Goal: Task Accomplishment & Management: Manage account settings

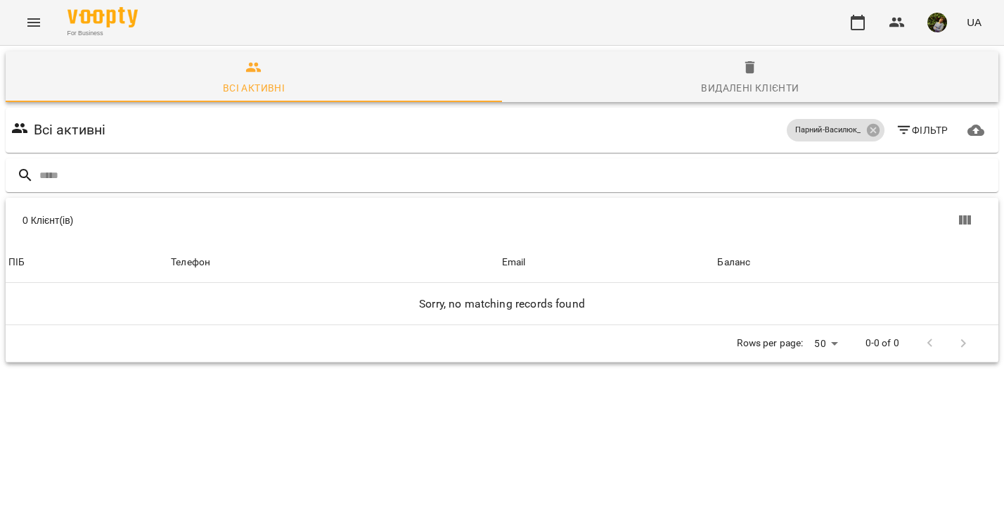
click at [44, 22] on button "Menu" at bounding box center [34, 23] width 34 height 34
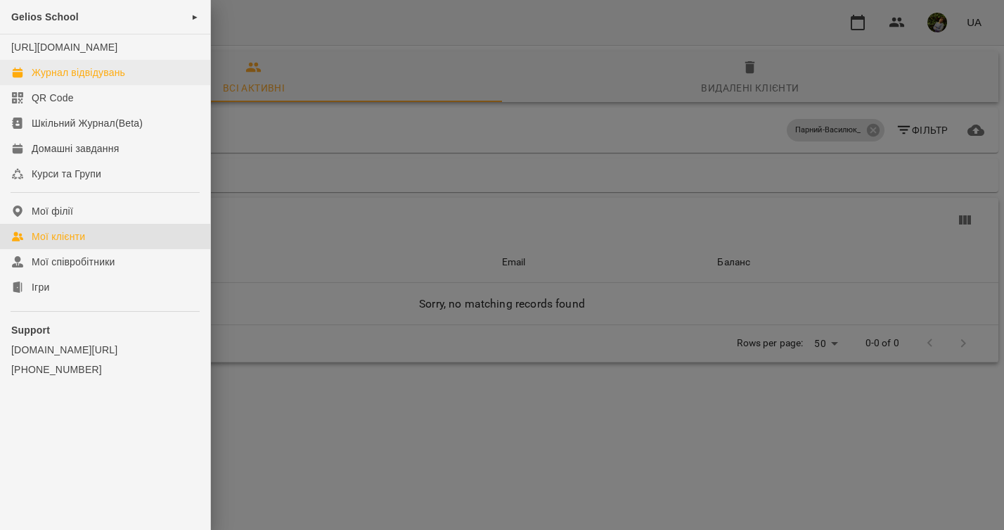
click at [71, 79] on div "Журнал відвідувань" at bounding box center [79, 72] width 94 height 14
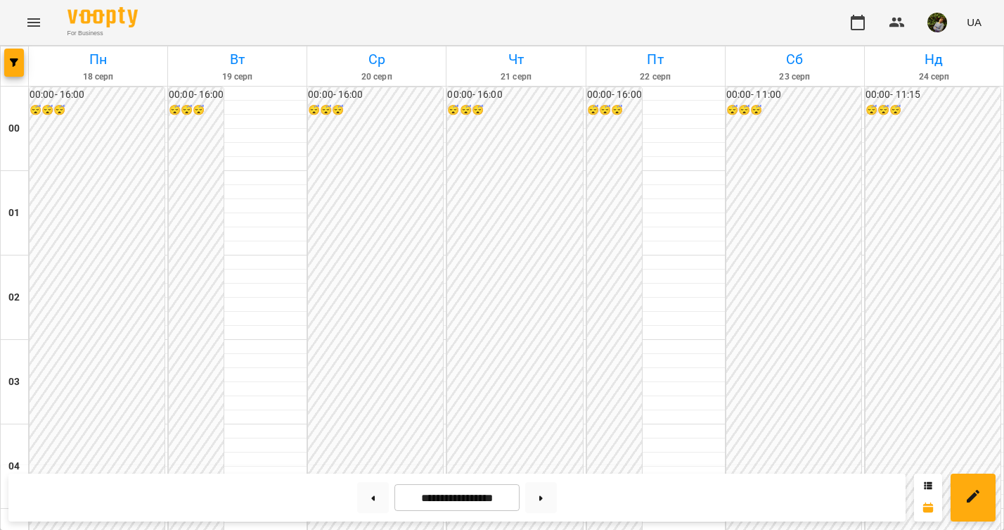
scroll to position [1320, 0]
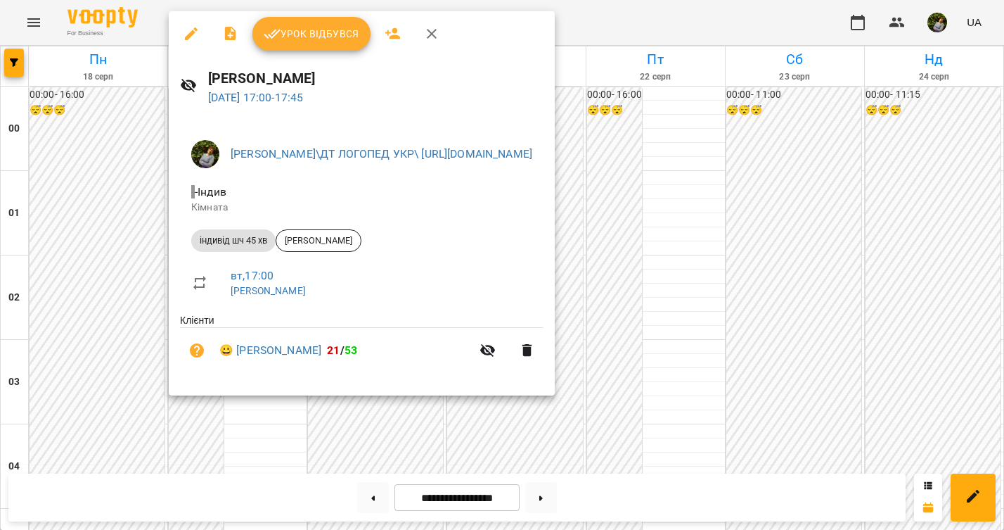
click at [99, 341] on div at bounding box center [502, 265] width 1004 height 530
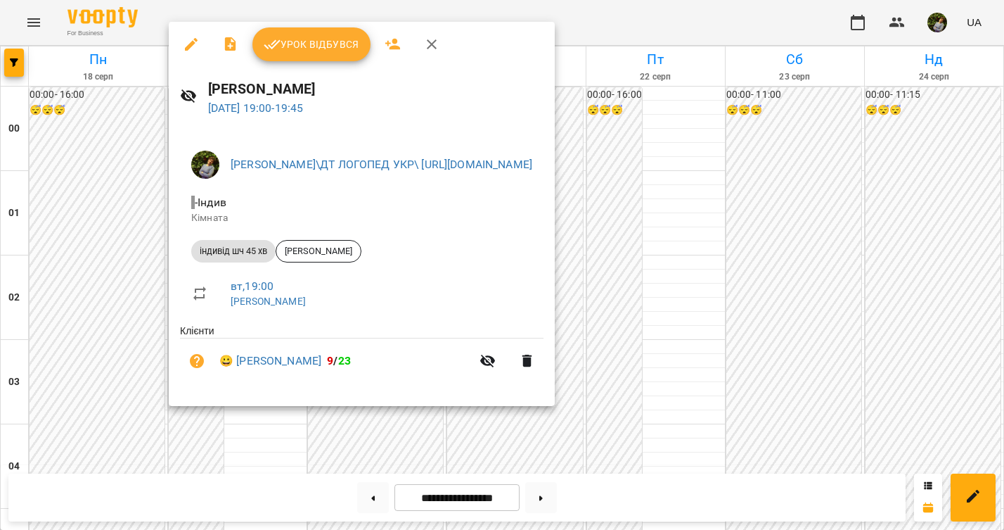
click at [97, 351] on div at bounding box center [502, 265] width 1004 height 530
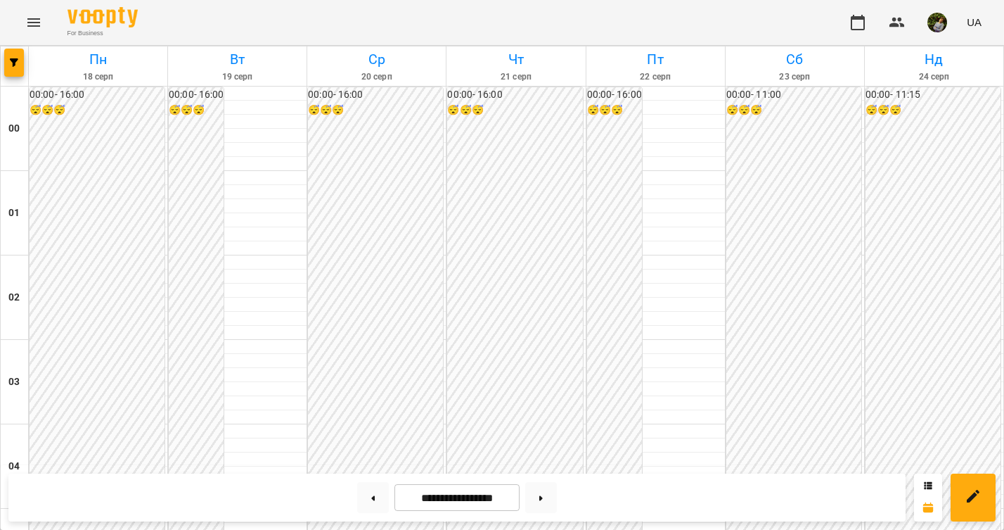
scroll to position [1266, 0]
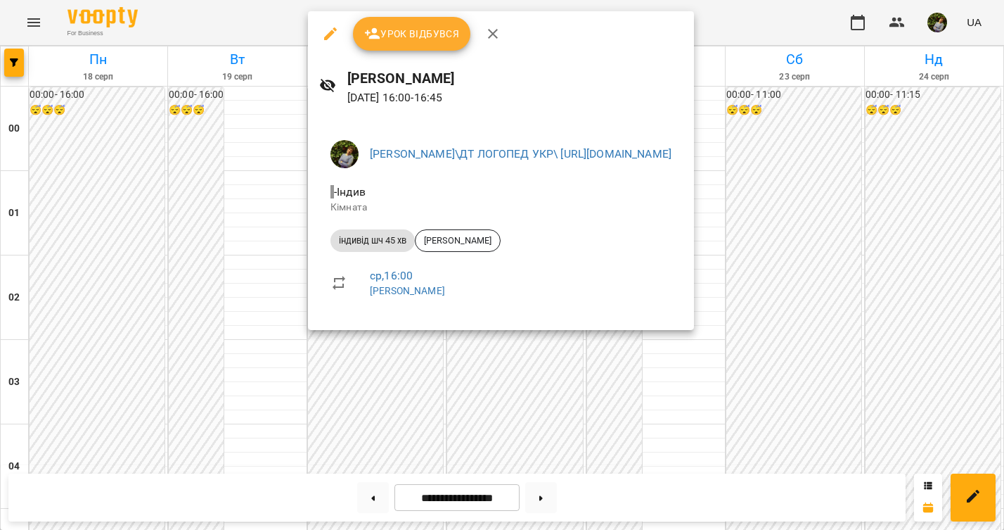
click at [248, 388] on div at bounding box center [502, 265] width 1004 height 530
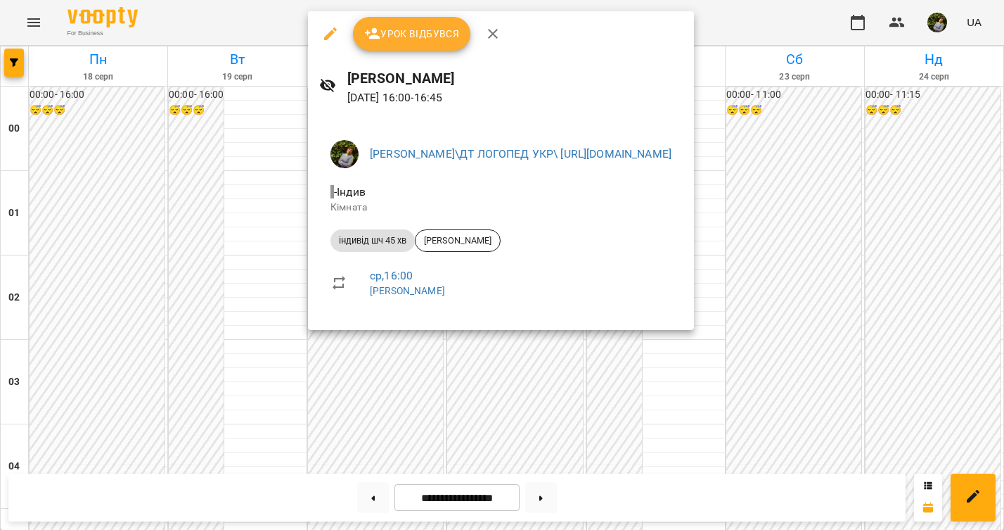
click at [332, 35] on icon "button" at bounding box center [330, 33] width 17 height 17
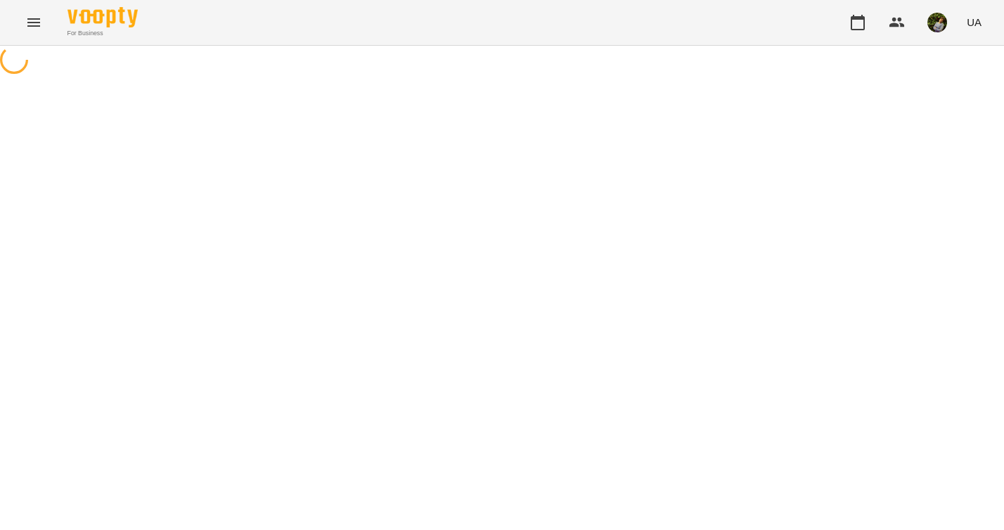
select select "**********"
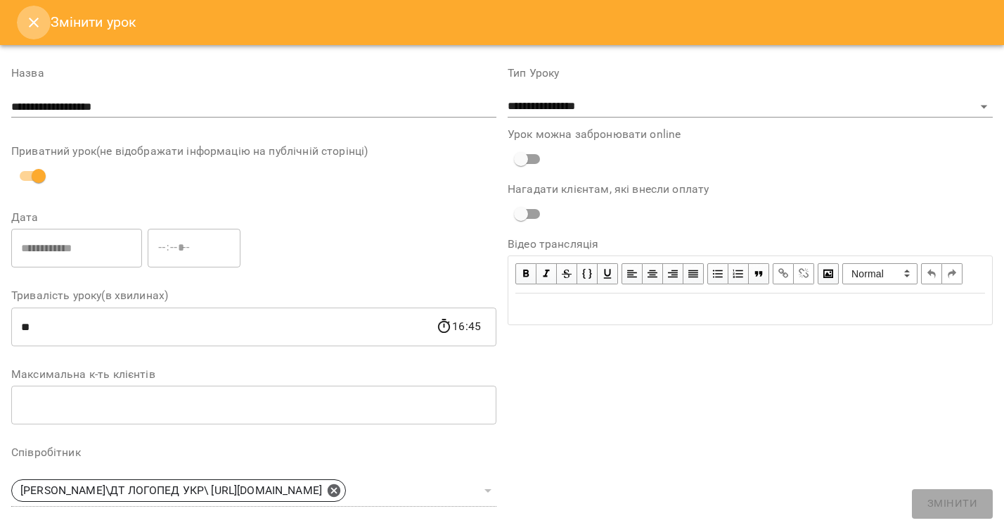
click at [30, 27] on icon "Close" at bounding box center [34, 23] width 10 height 10
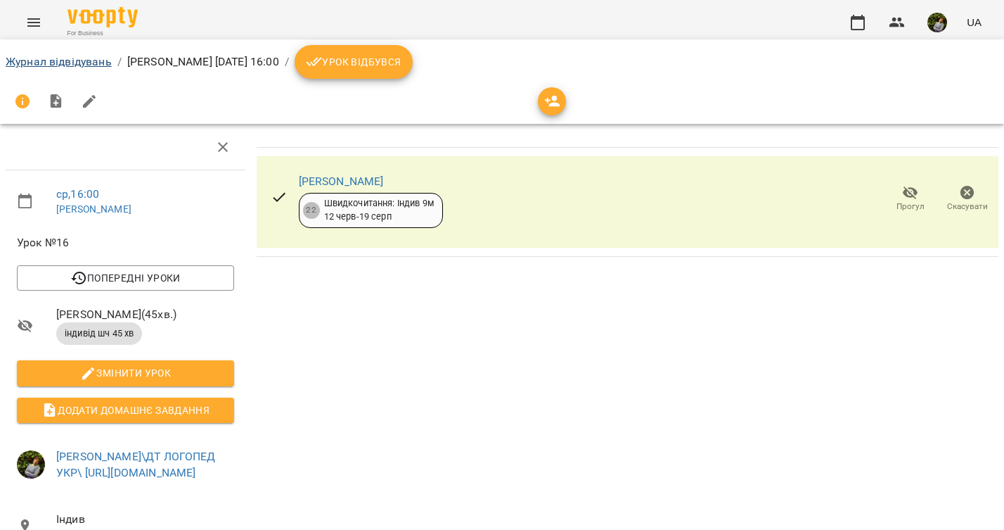
click at [89, 62] on link "Журнал відвідувань" at bounding box center [59, 61] width 106 height 13
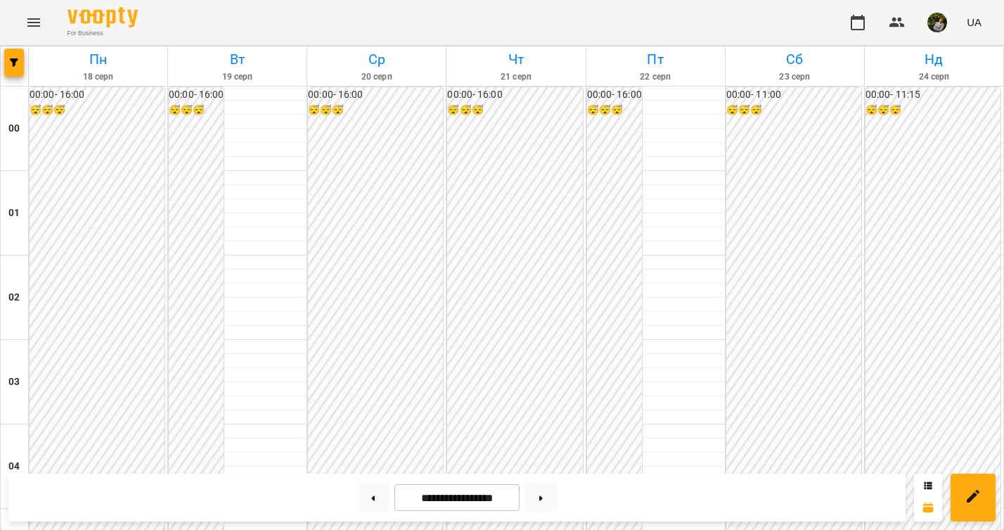
scroll to position [1221, 0]
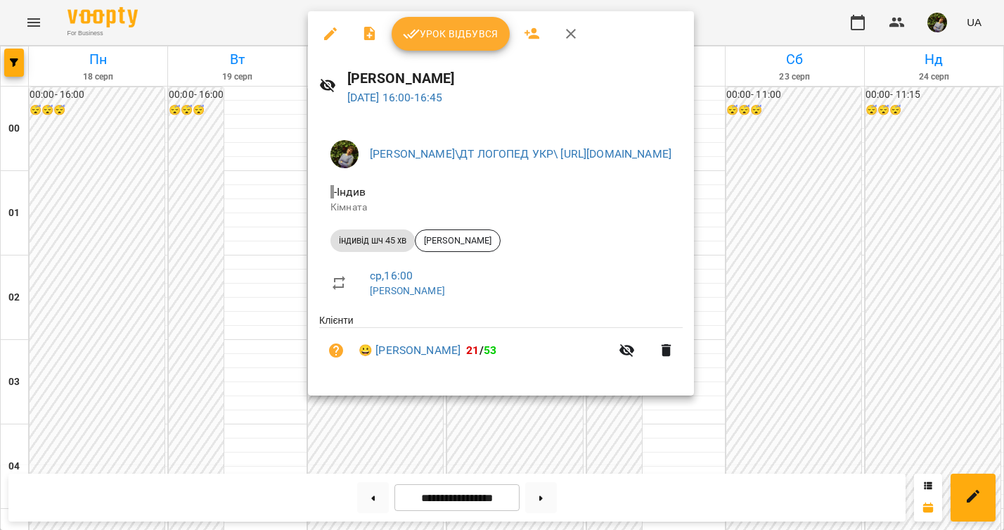
click at [269, 395] on div at bounding box center [502, 265] width 1004 height 530
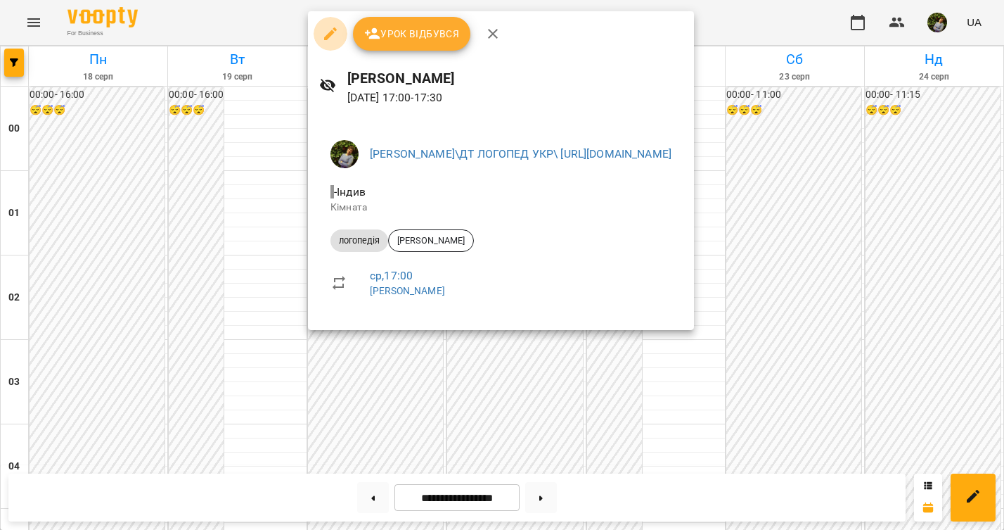
click at [329, 28] on icon "button" at bounding box center [330, 33] width 17 height 17
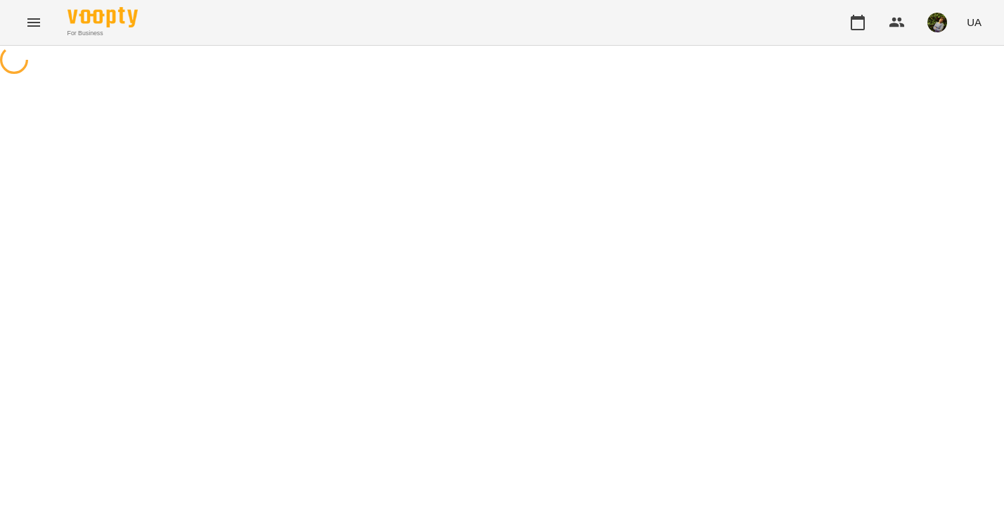
select select "*********"
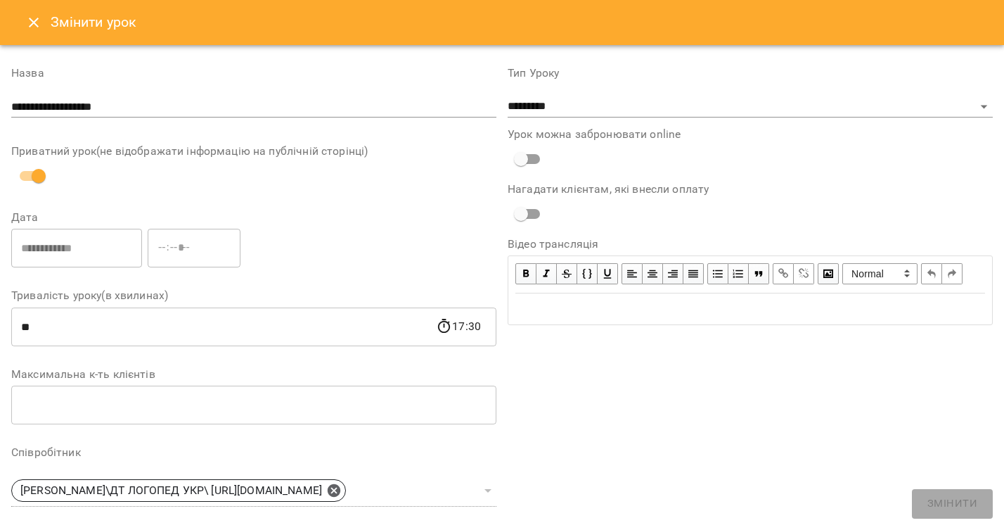
click at [41, 25] on icon "Close" at bounding box center [33, 22] width 17 height 17
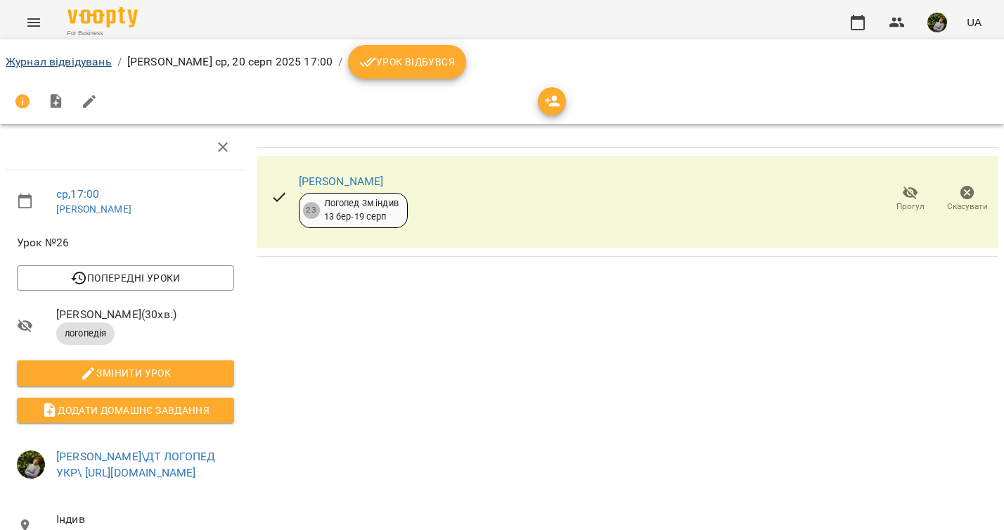
click at [98, 62] on link "Журнал відвідувань" at bounding box center [59, 61] width 106 height 13
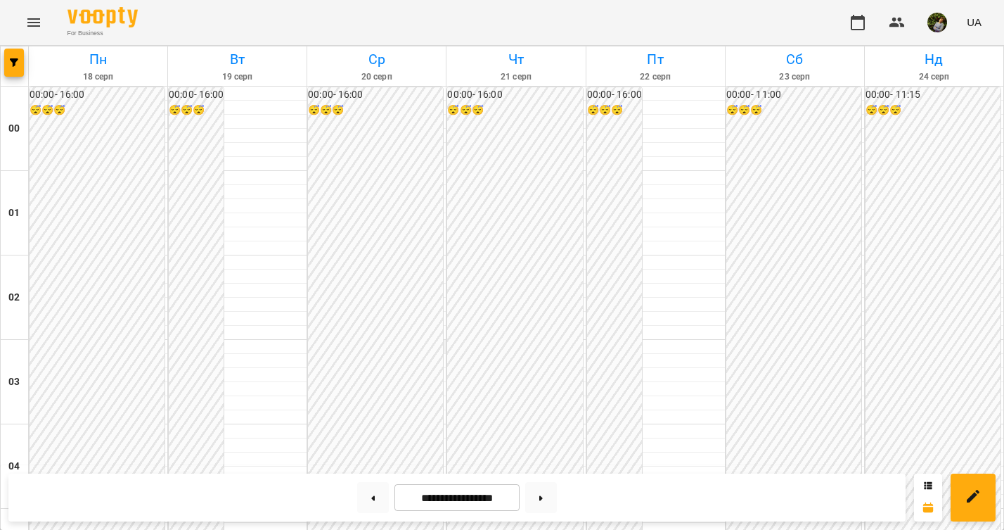
scroll to position [1189, 0]
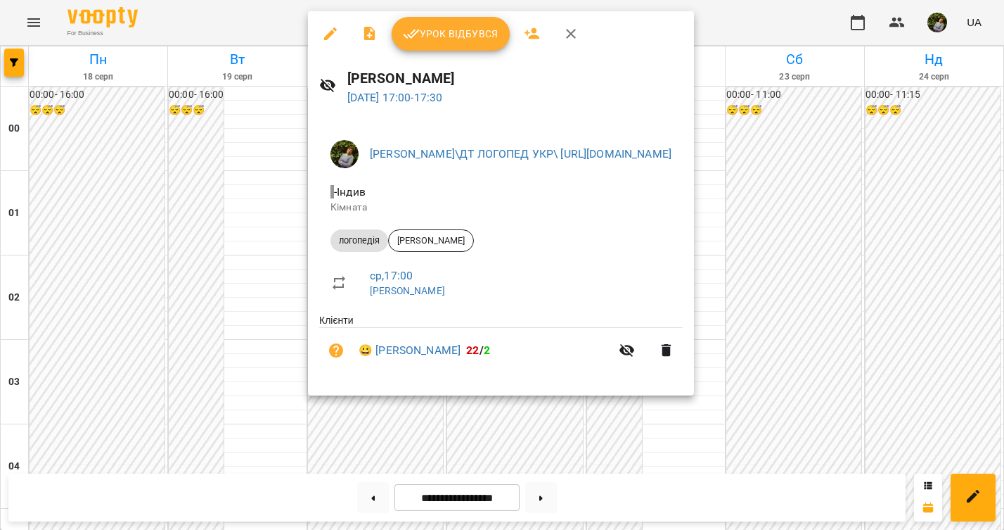
click at [263, 431] on div at bounding box center [502, 265] width 1004 height 530
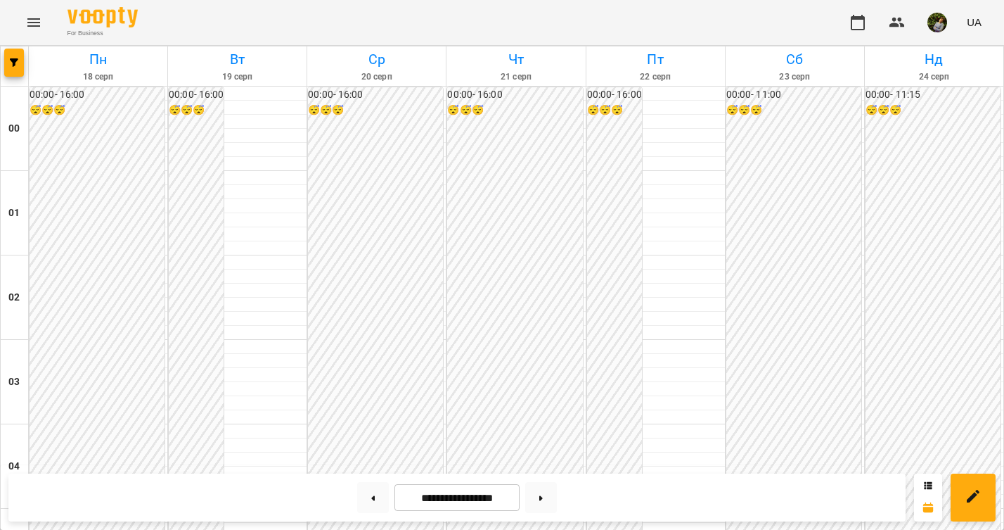
scroll to position [1316, 0]
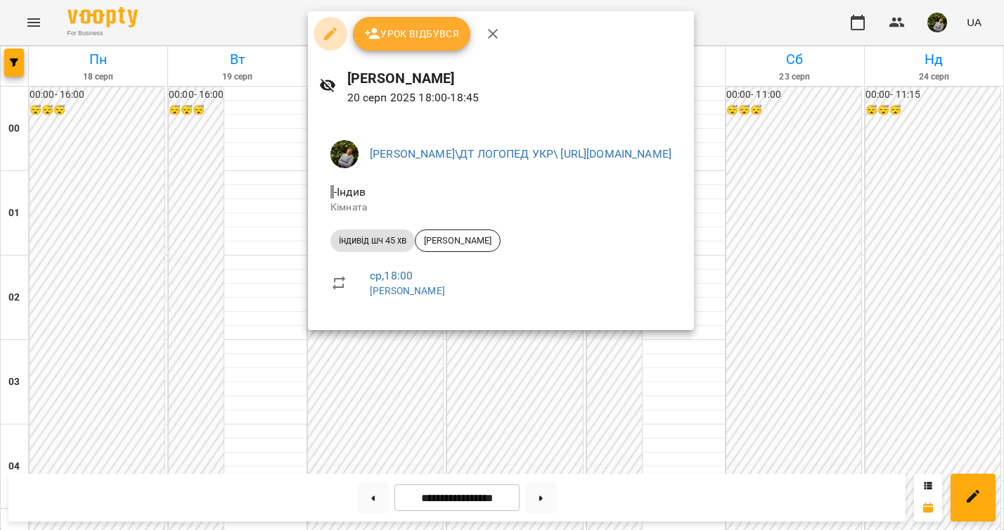
click at [331, 30] on icon "button" at bounding box center [330, 33] width 17 height 17
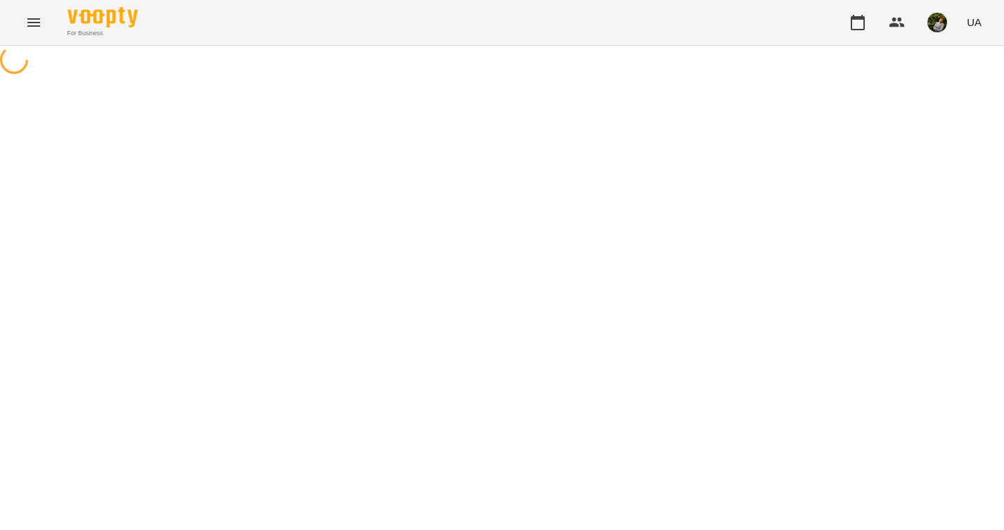
select select "**********"
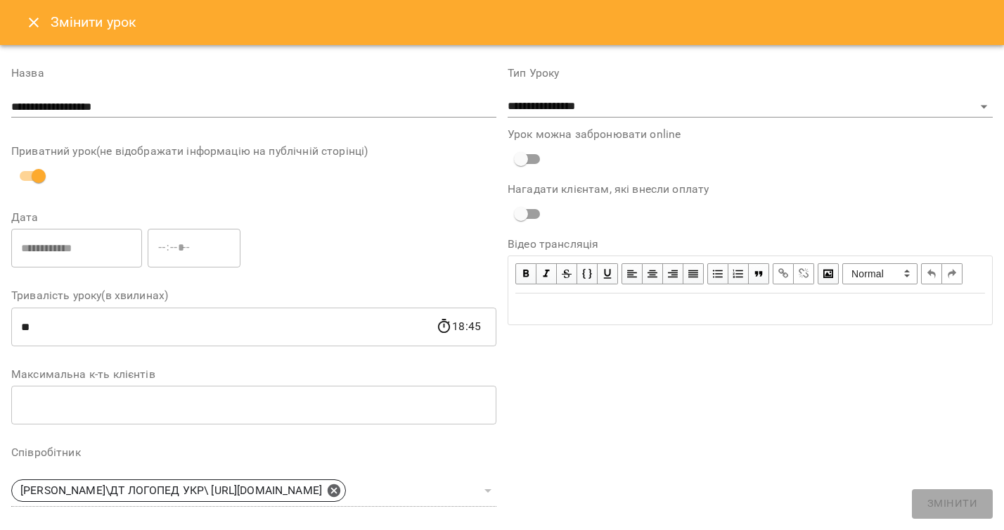
click at [37, 23] on icon "Close" at bounding box center [33, 22] width 17 height 17
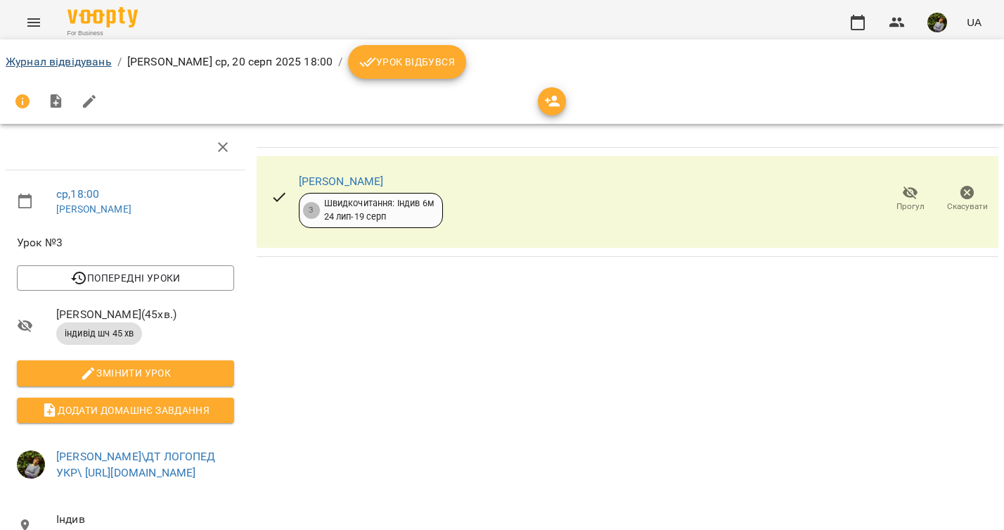
click at [93, 65] on link "Журнал відвідувань" at bounding box center [59, 61] width 106 height 13
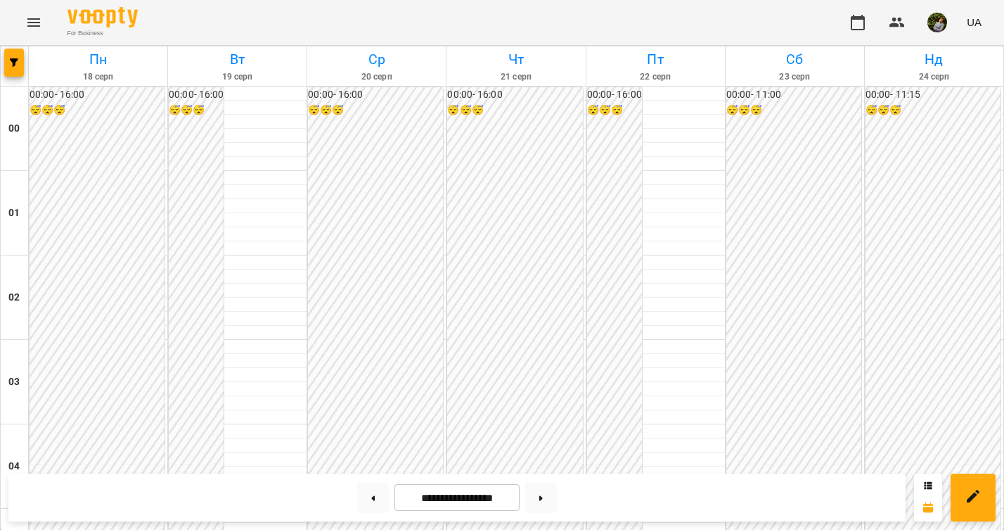
scroll to position [1401, 0]
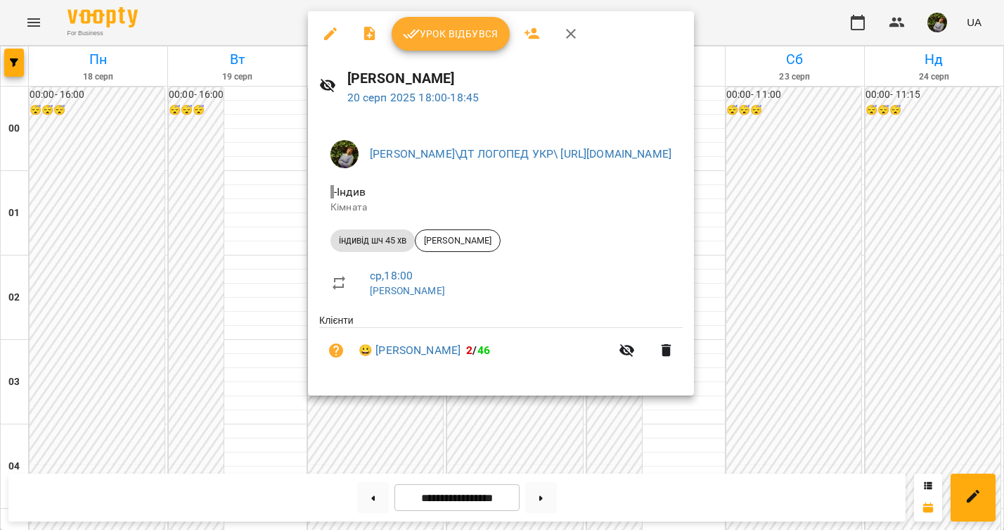
click at [209, 241] on div at bounding box center [502, 265] width 1004 height 530
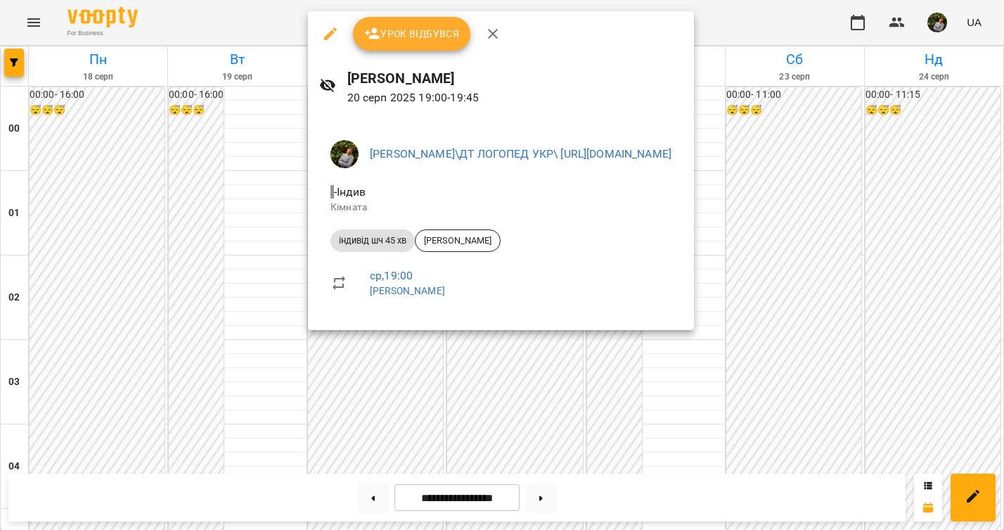
click at [330, 38] on icon "button" at bounding box center [330, 33] width 17 height 17
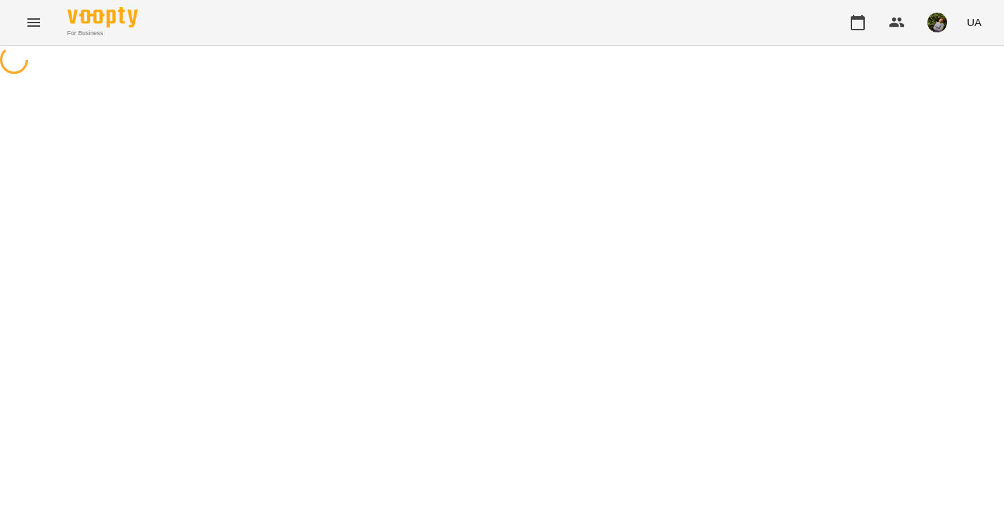
select select "**********"
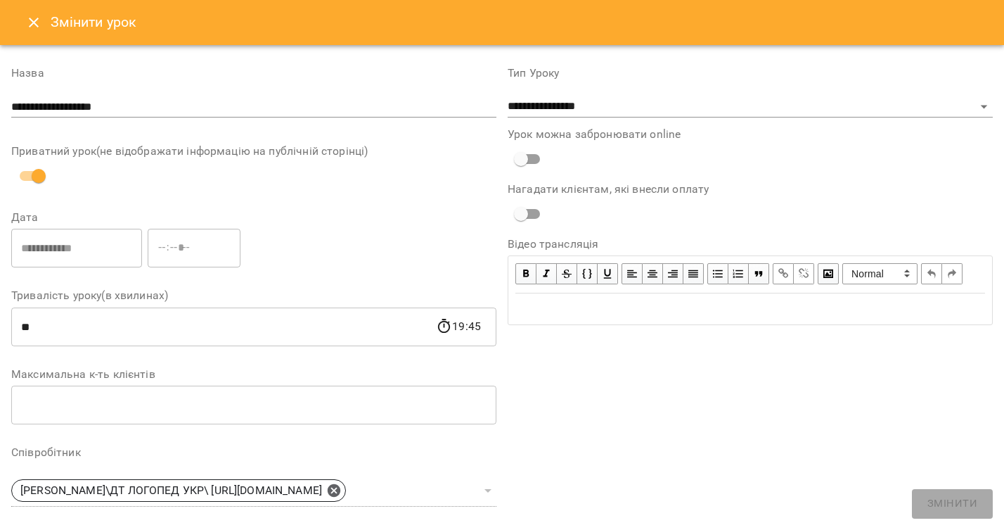
click at [36, 18] on icon "Close" at bounding box center [33, 22] width 17 height 17
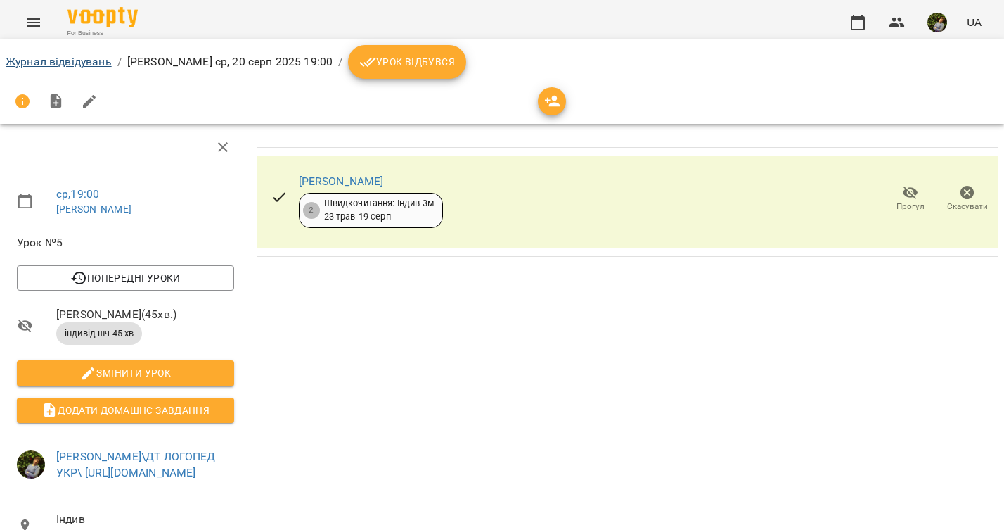
click at [82, 58] on link "Журнал відвідувань" at bounding box center [59, 61] width 106 height 13
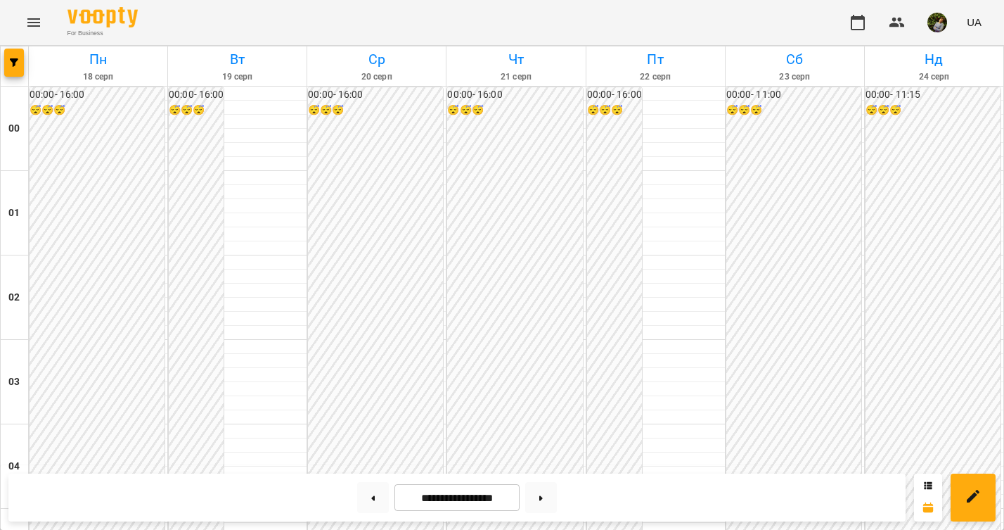
scroll to position [1551, 0]
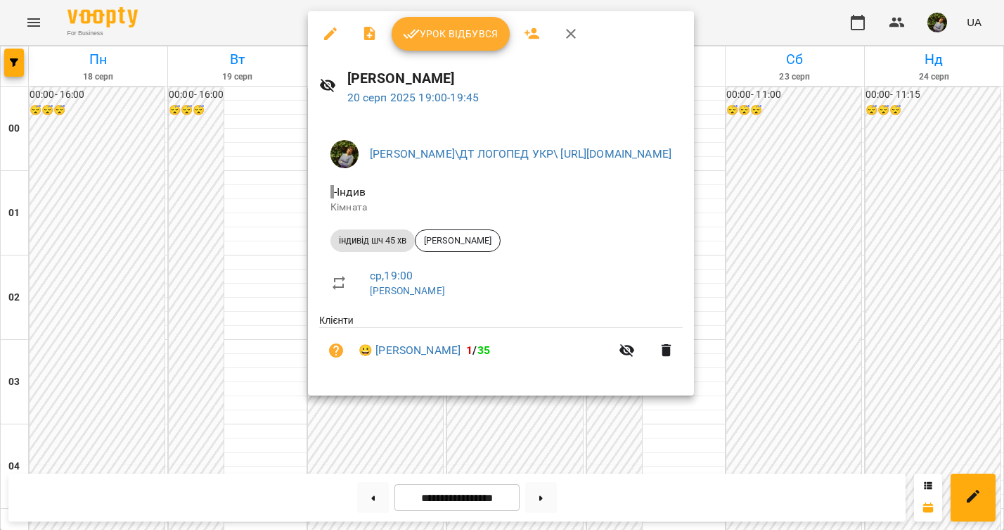
click at [239, 120] on div at bounding box center [502, 265] width 1004 height 530
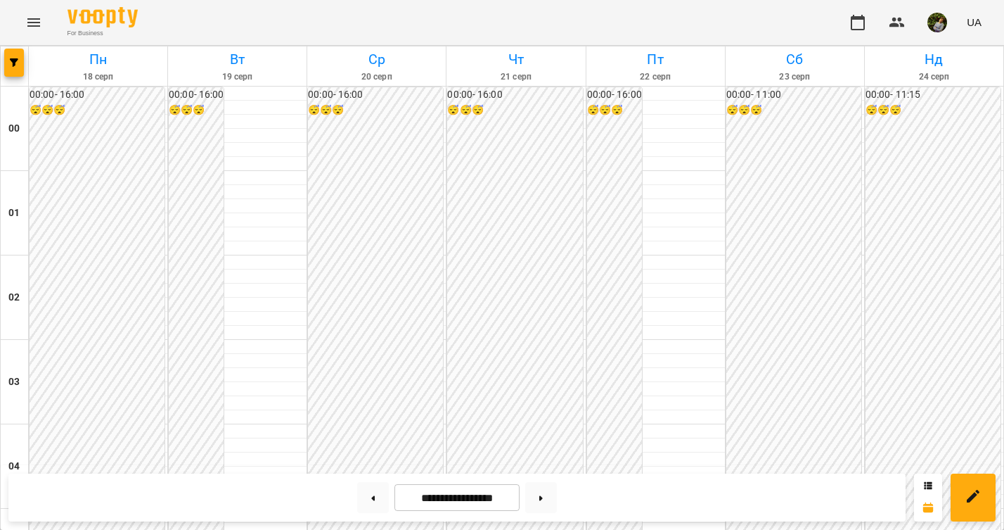
scroll to position [1312, 0]
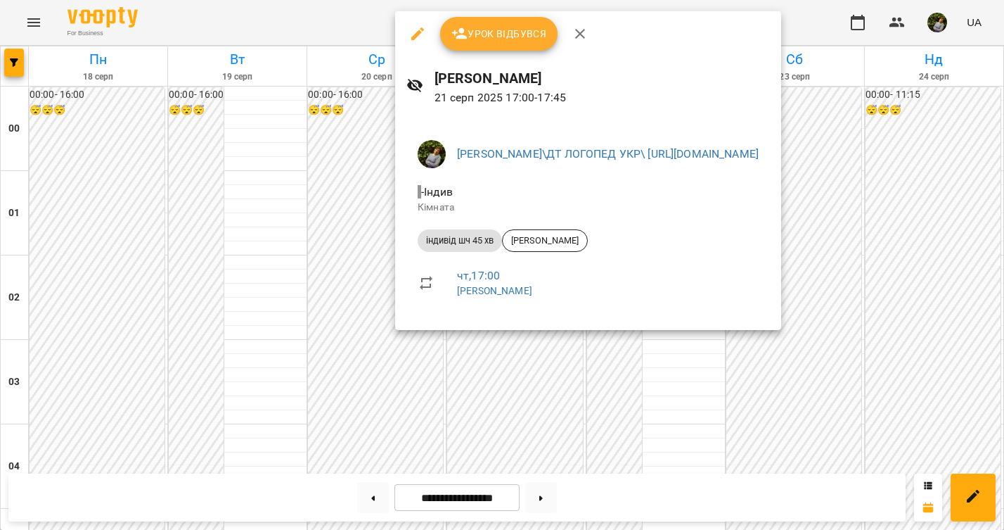
click at [526, 387] on div at bounding box center [502, 265] width 1004 height 530
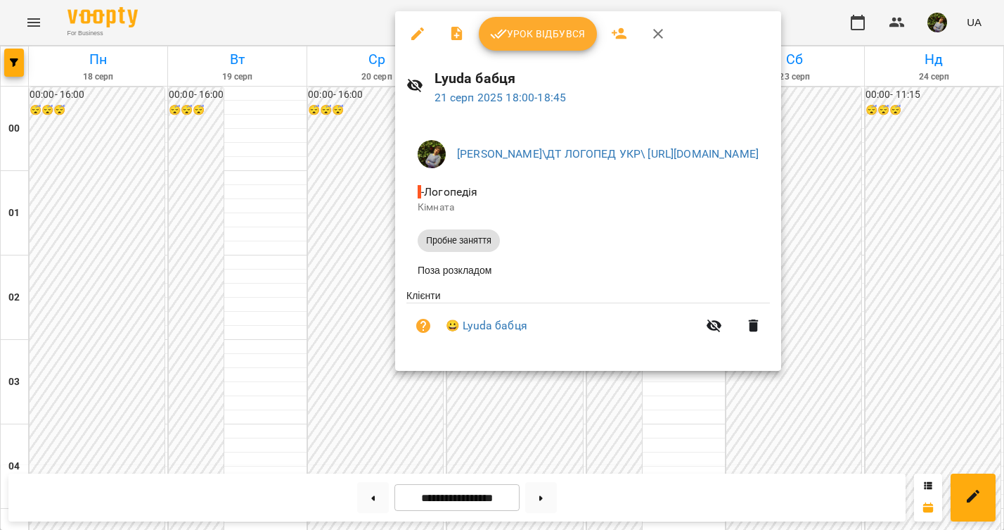
click at [523, 398] on div at bounding box center [502, 265] width 1004 height 530
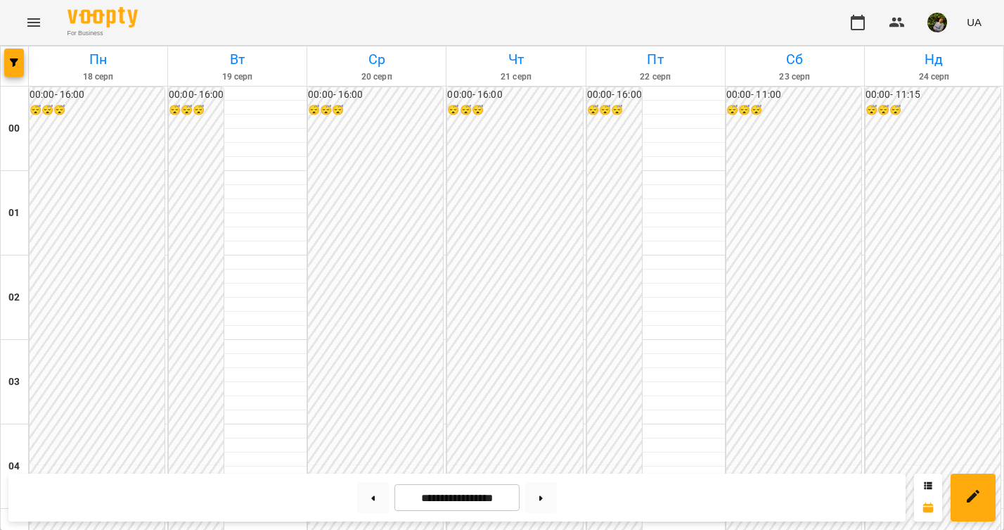
scroll to position [723, 0]
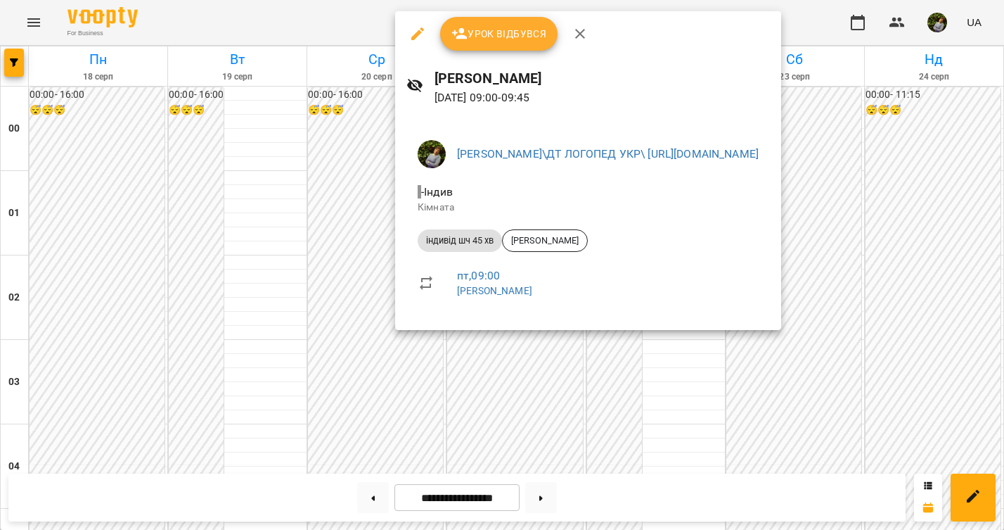
click at [691, 383] on div at bounding box center [502, 265] width 1004 height 530
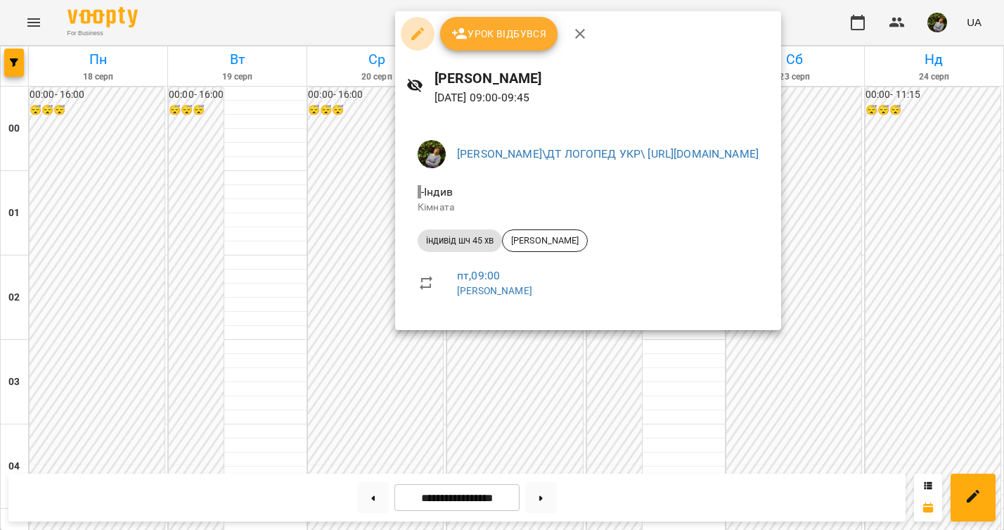
click at [420, 27] on icon "button" at bounding box center [417, 33] width 17 height 17
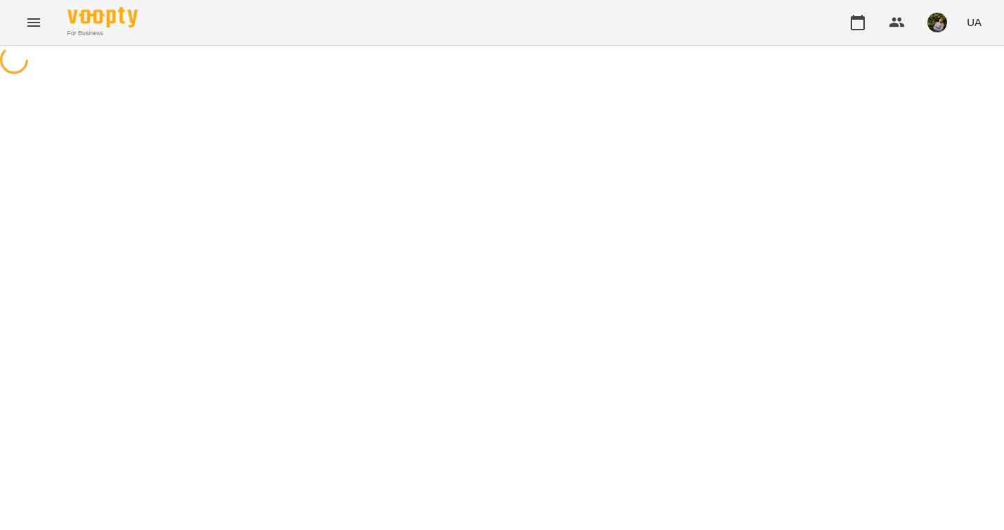
select select "**********"
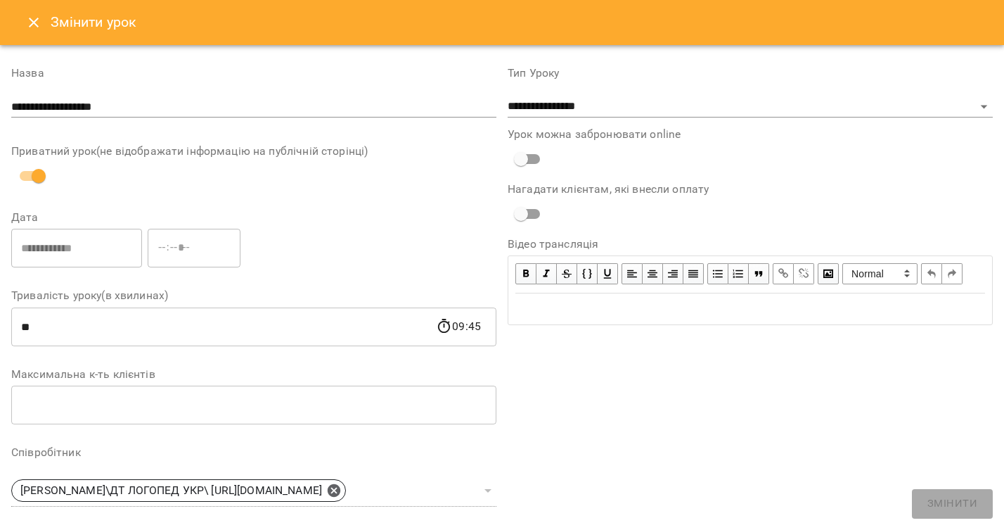
click at [31, 30] on icon "Close" at bounding box center [33, 22] width 17 height 17
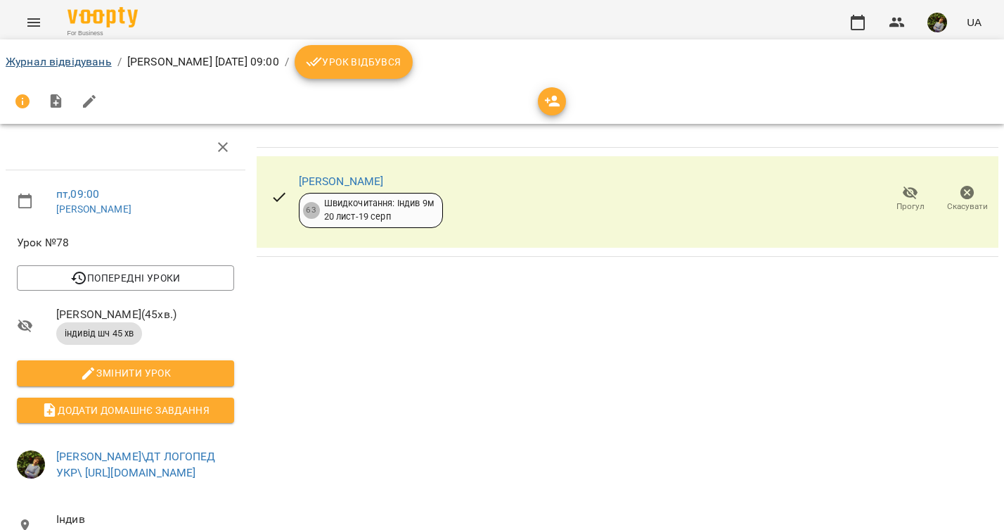
click at [75, 65] on link "Журнал відвідувань" at bounding box center [59, 61] width 106 height 13
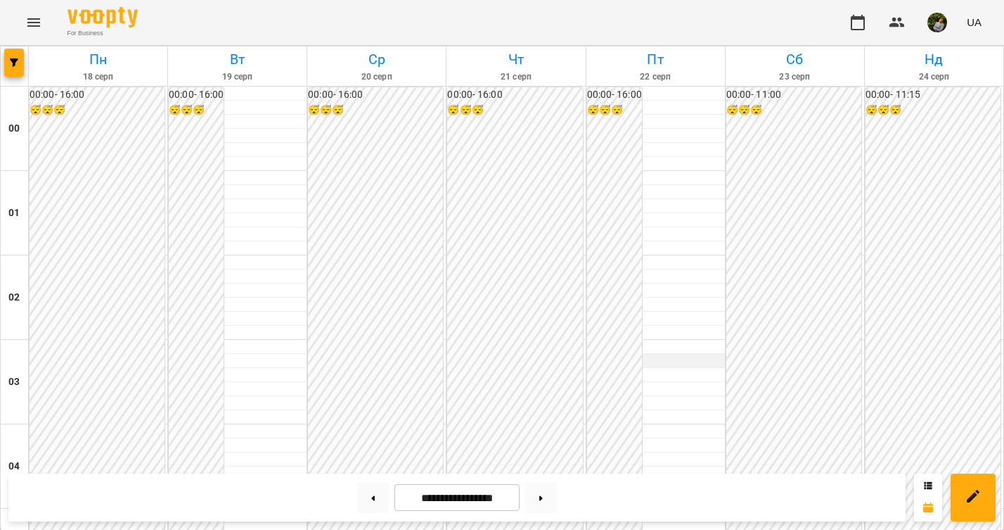
scroll to position [492, 0]
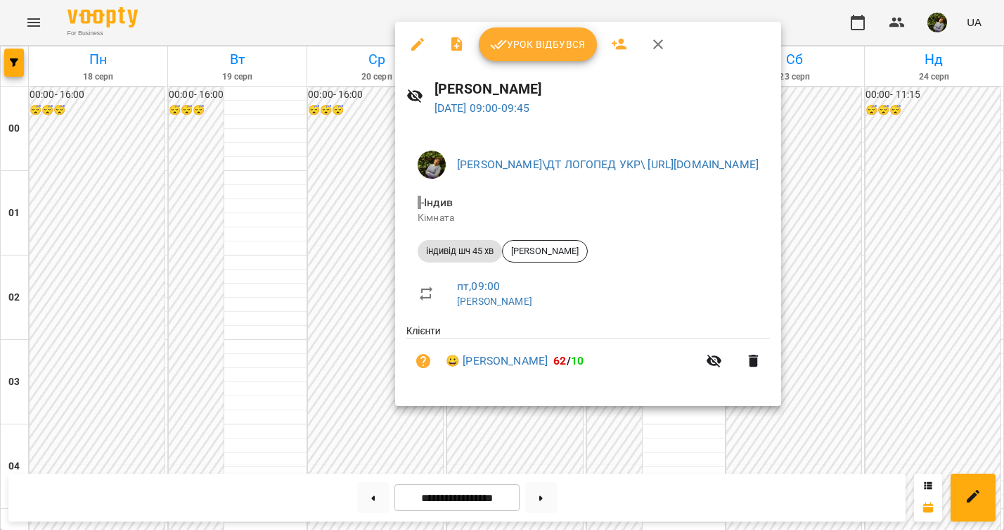
click at [689, 427] on div at bounding box center [502, 265] width 1004 height 530
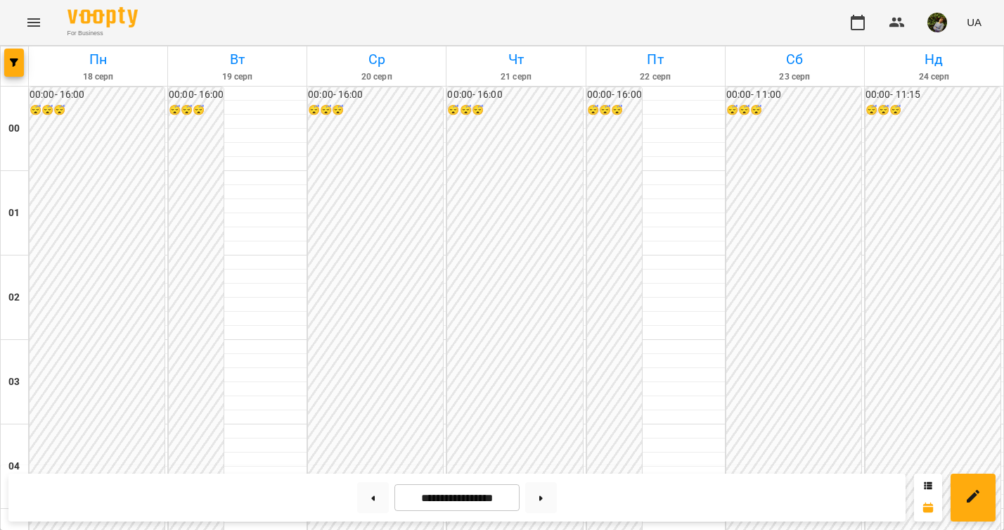
scroll to position [649, 0]
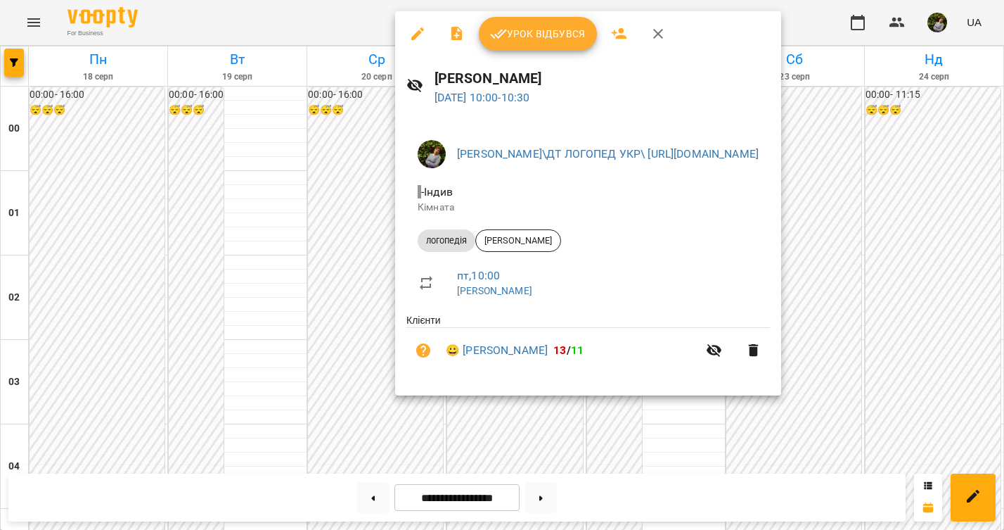
click at [695, 440] on div at bounding box center [502, 265] width 1004 height 530
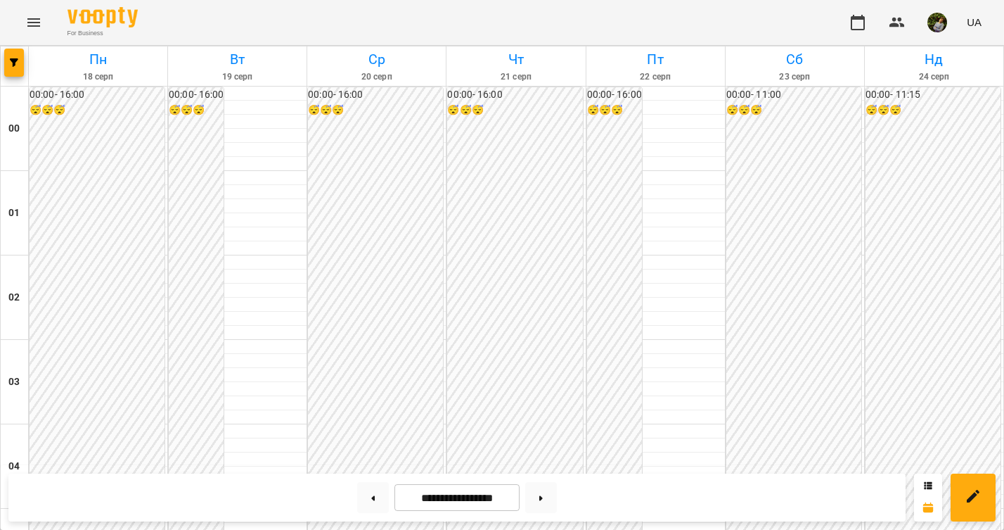
scroll to position [1218, 0]
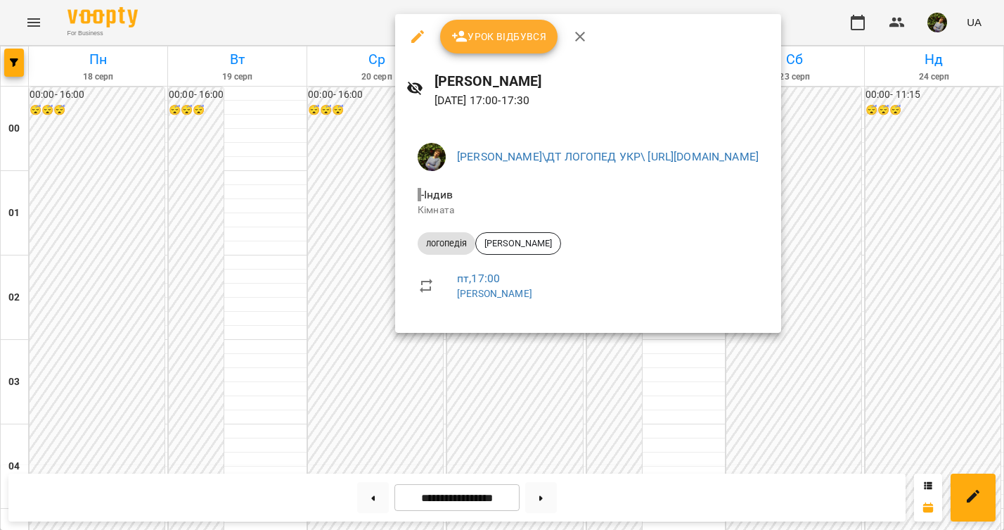
click at [676, 376] on div at bounding box center [502, 265] width 1004 height 530
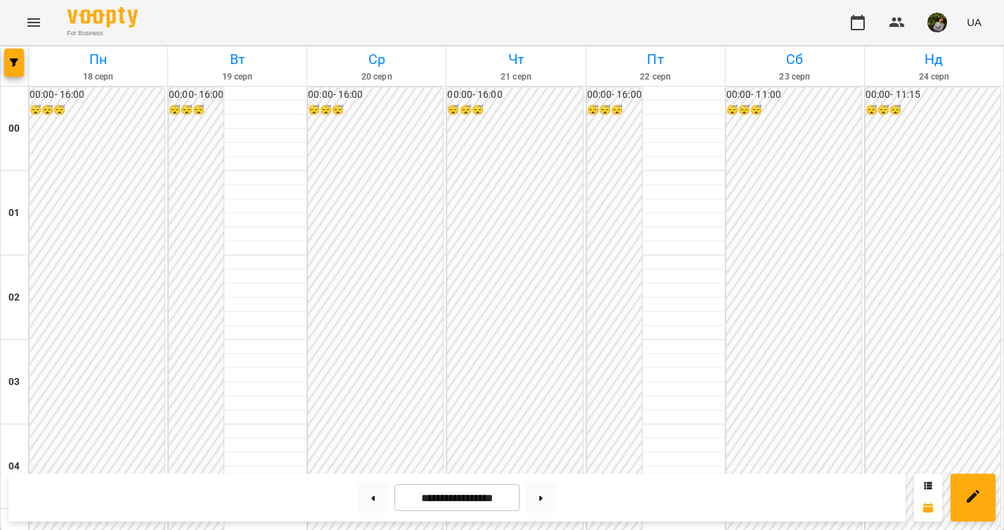
scroll to position [1416, 0]
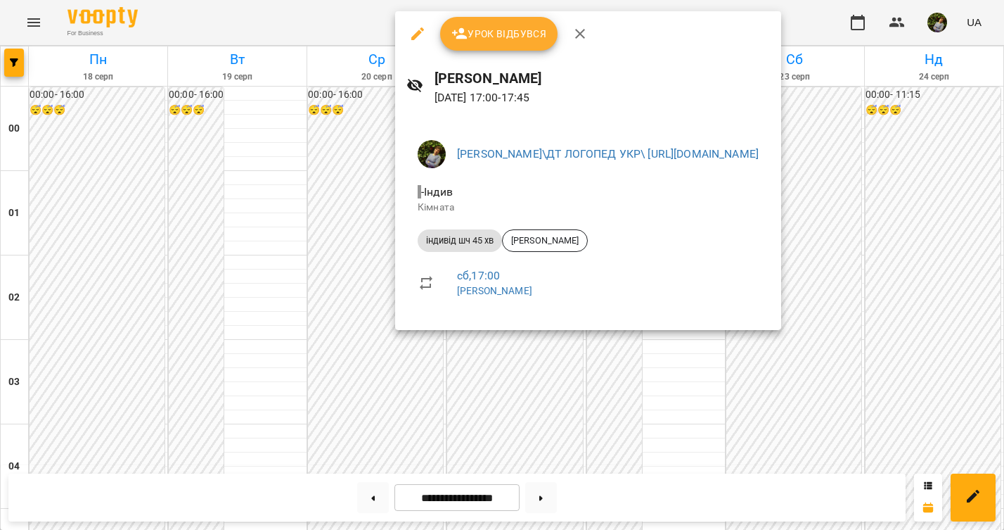
click at [262, 226] on div at bounding box center [502, 265] width 1004 height 530
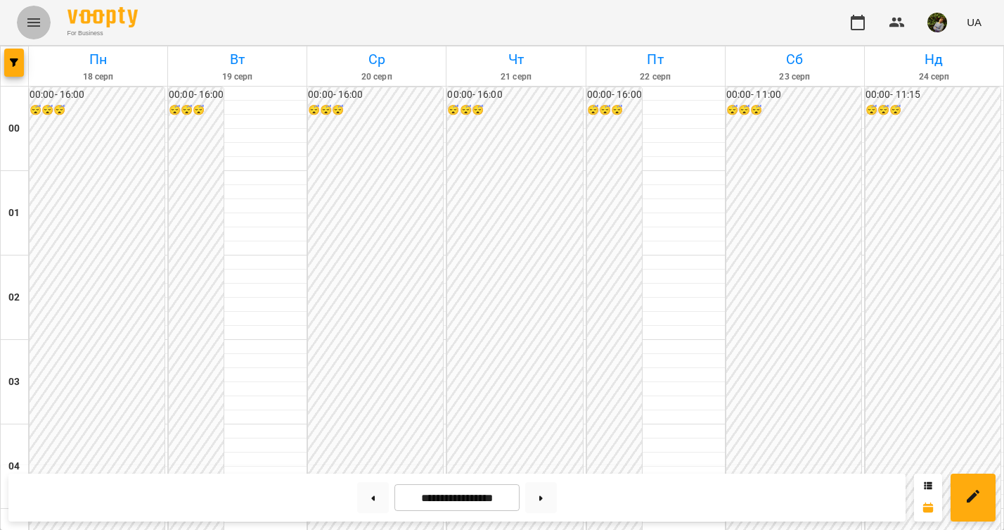
click at [31, 23] on icon "Menu" at bounding box center [33, 22] width 13 height 8
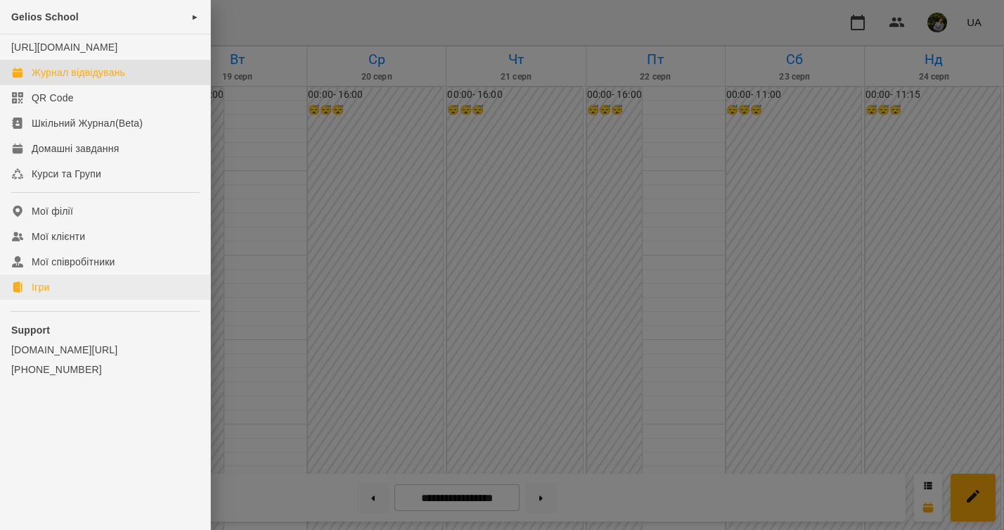
click at [57, 300] on link "Ігри" at bounding box center [105, 286] width 210 height 25
